Goal: Transaction & Acquisition: Purchase product/service

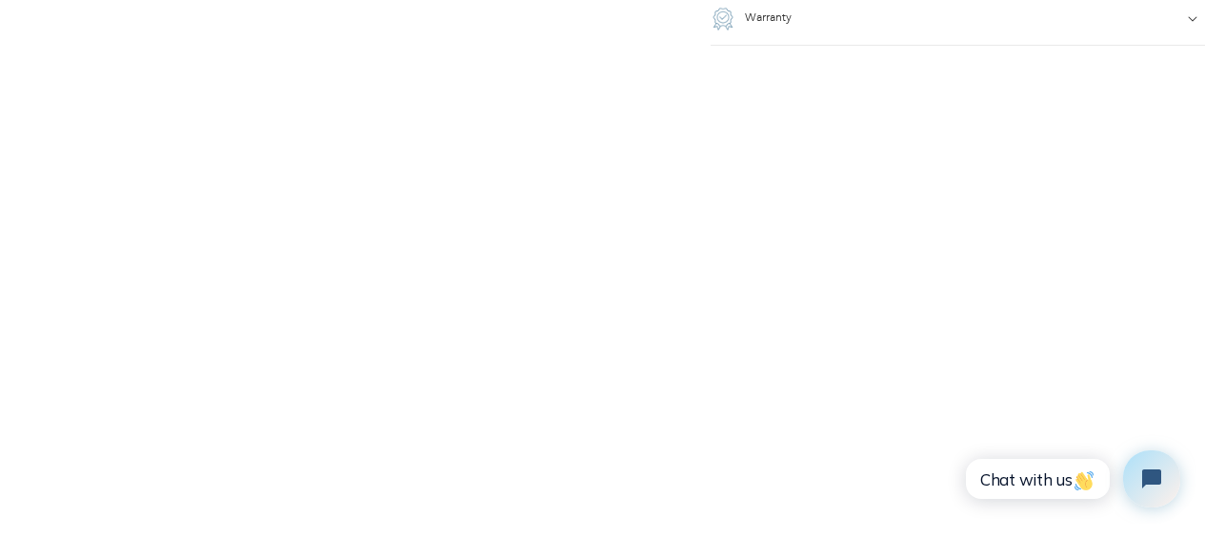
scroll to position [2096, 0]
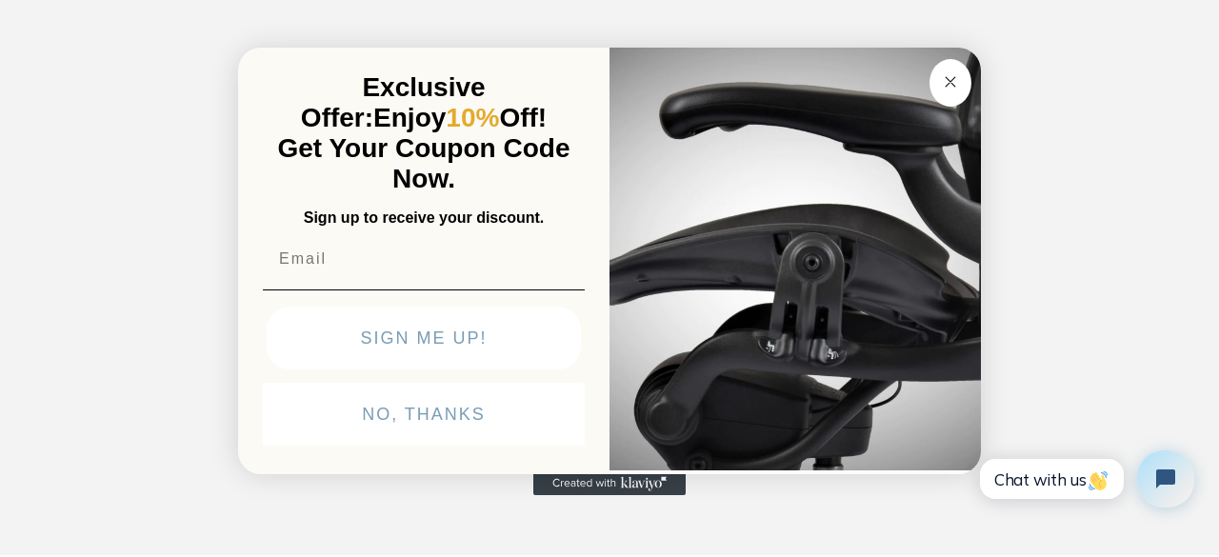
click at [951, 83] on circle "Close dialog" at bounding box center [951, 81] width 22 height 22
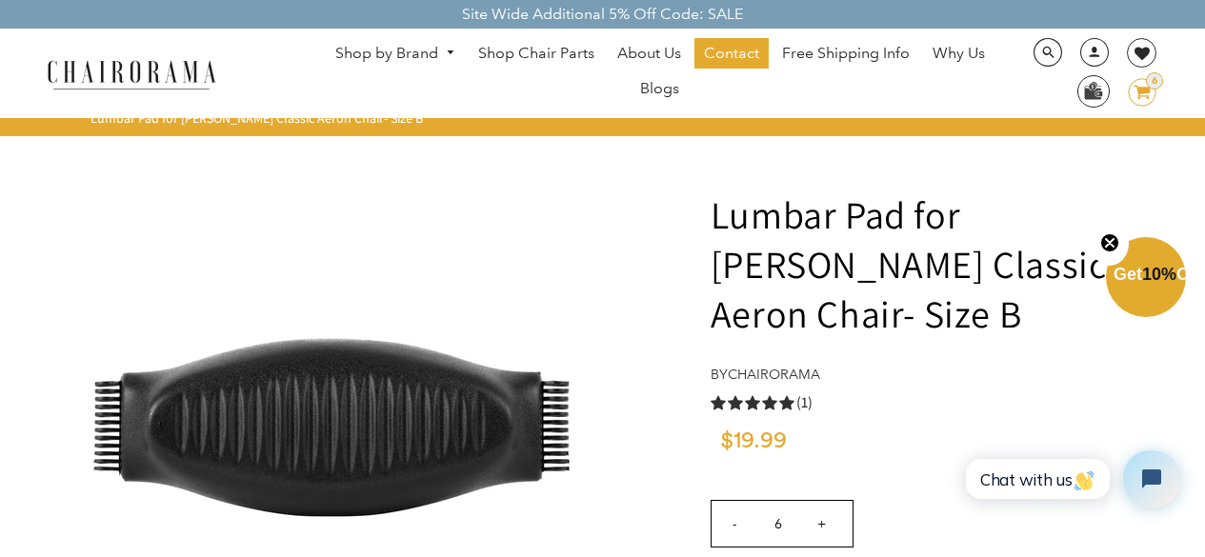
scroll to position [95, 0]
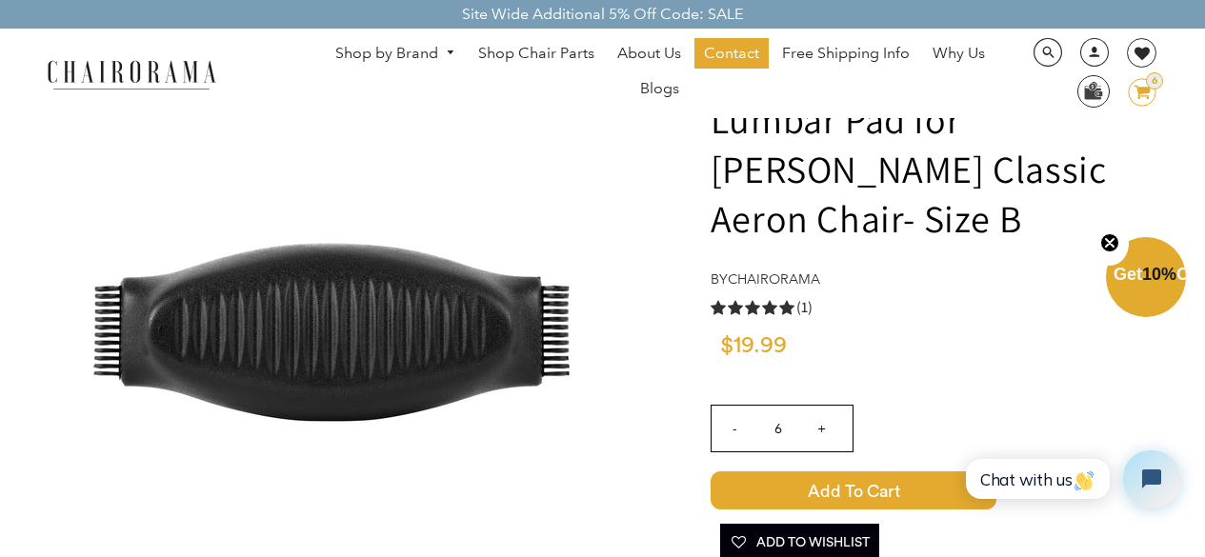
click at [868, 471] on span "Add to Cart" at bounding box center [854, 490] width 286 height 38
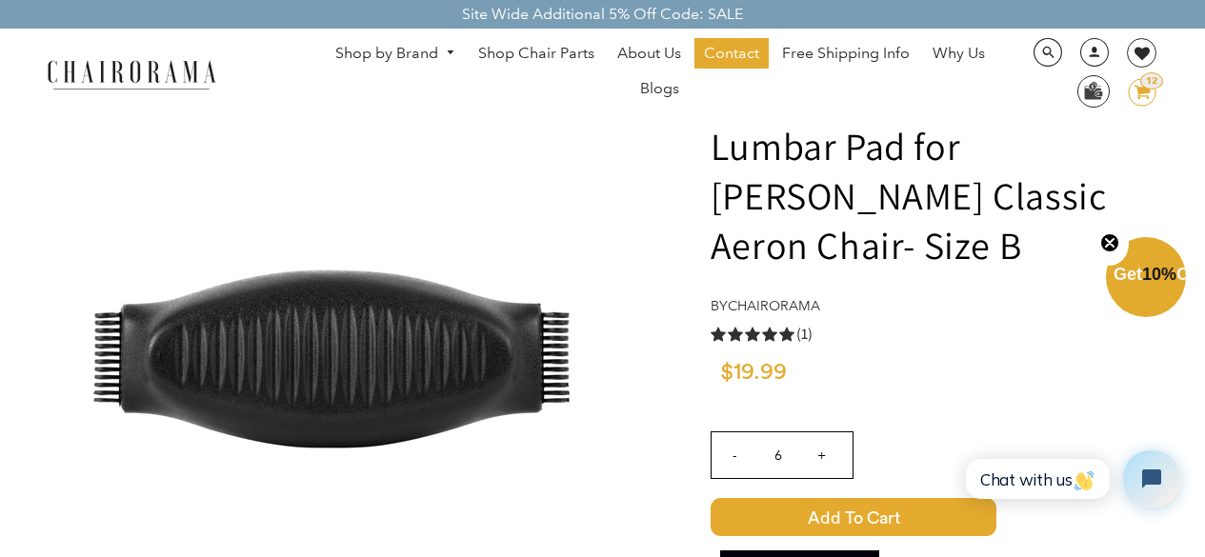
scroll to position [0, 0]
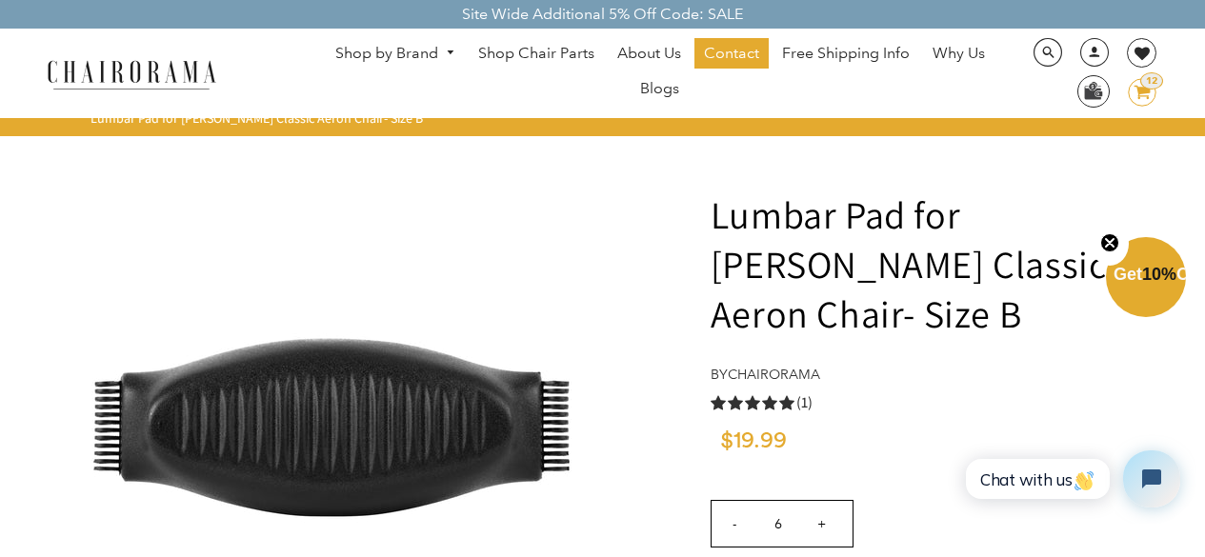
click at [1146, 84] on div "12" at bounding box center [1151, 80] width 23 height 17
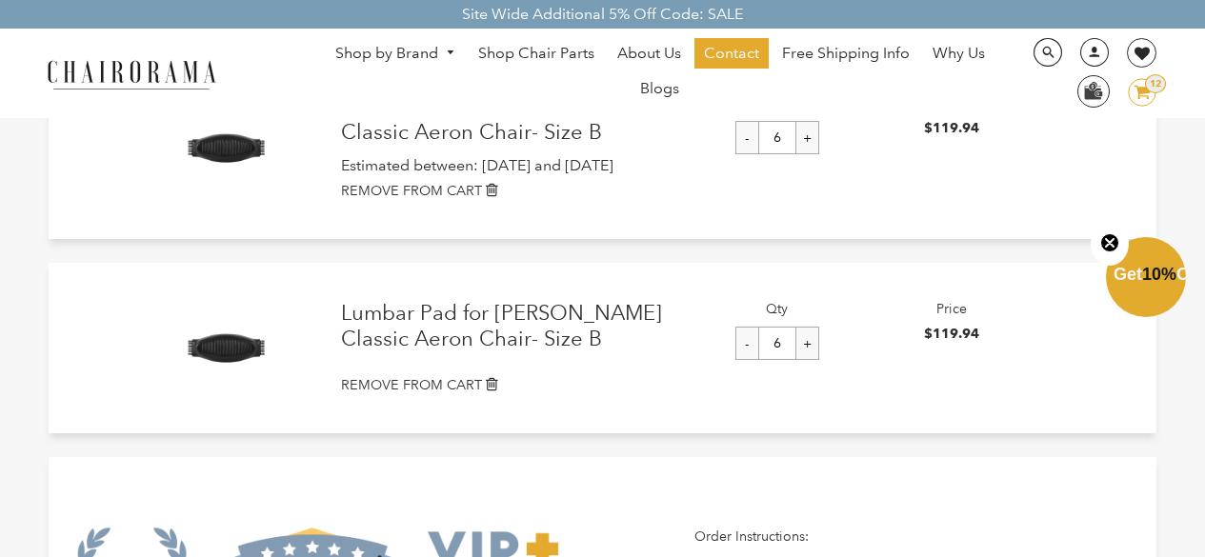
scroll to position [191, 0]
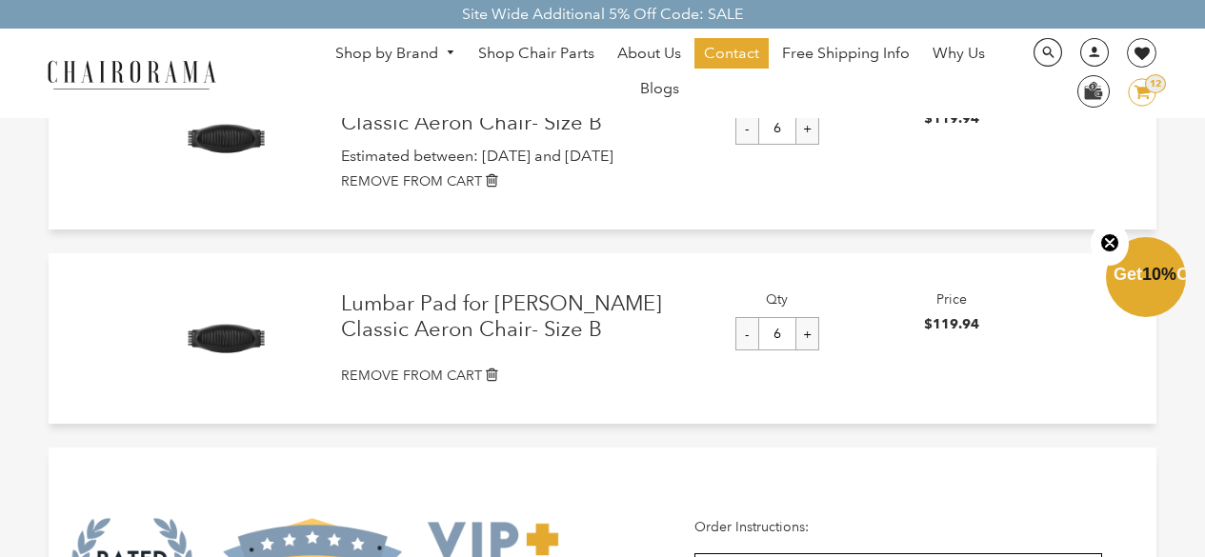
click at [752, 334] on input "-" at bounding box center [747, 333] width 24 height 33
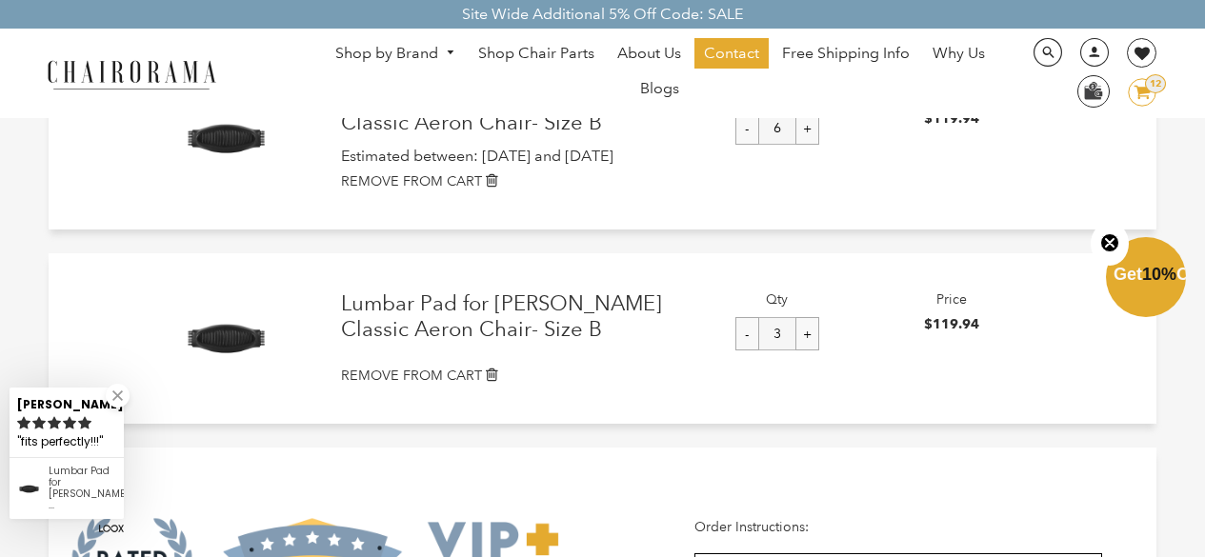
click at [752, 334] on input "-" at bounding box center [747, 333] width 24 height 33
type input "0"
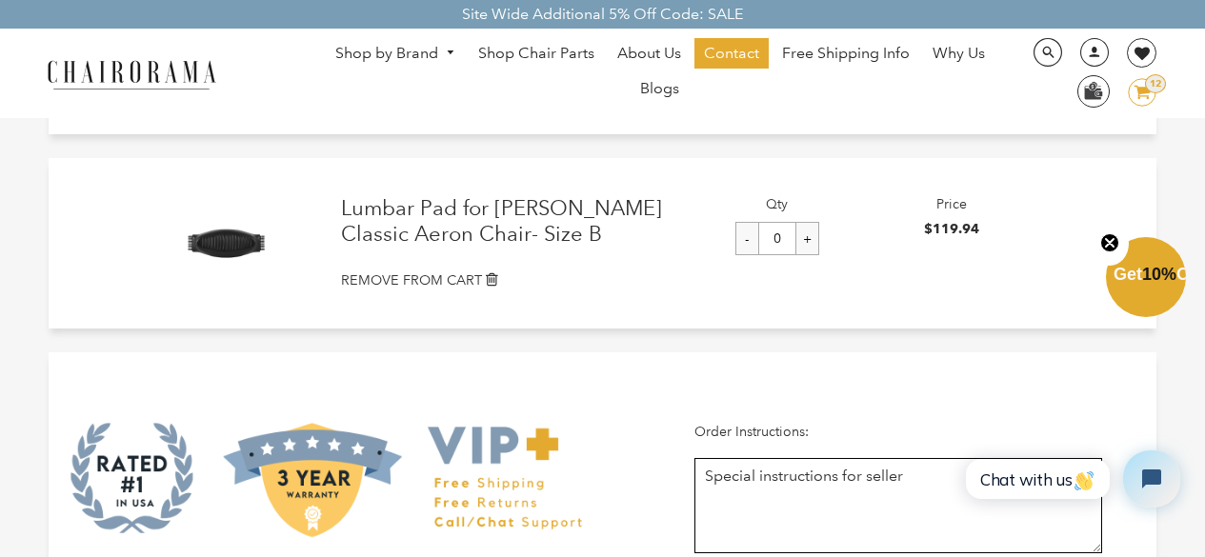
scroll to position [95, 0]
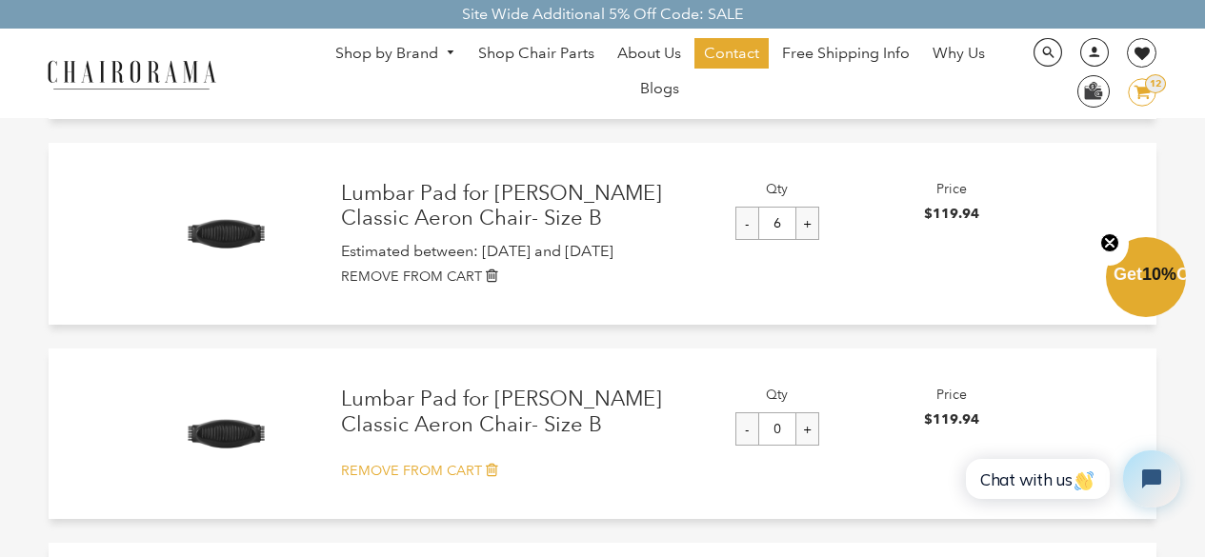
click at [489, 472] on icon at bounding box center [492, 469] width 12 height 15
